Goal: Task Accomplishment & Management: Manage account settings

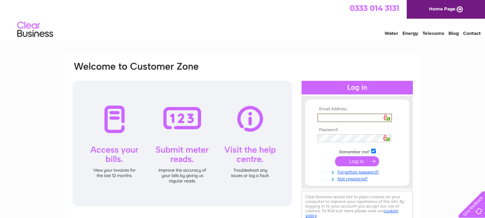
type input "[EMAIL_ADDRESS][DOMAIN_NAME]"
click at [366, 162] on input "submit" at bounding box center [357, 160] width 44 height 10
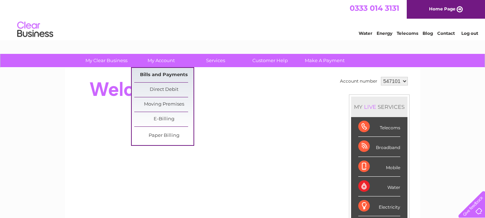
click at [169, 75] on link "Bills and Payments" at bounding box center [163, 75] width 59 height 14
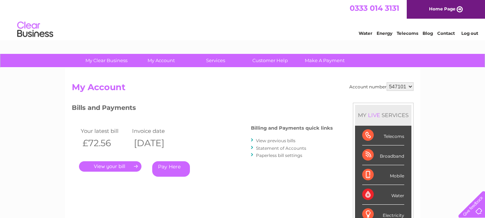
click at [118, 169] on link "." at bounding box center [110, 166] width 62 height 10
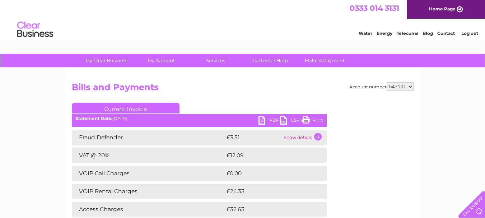
click at [311, 118] on link "Print" at bounding box center [313, 121] width 22 height 10
